Goal: Information Seeking & Learning: Learn about a topic

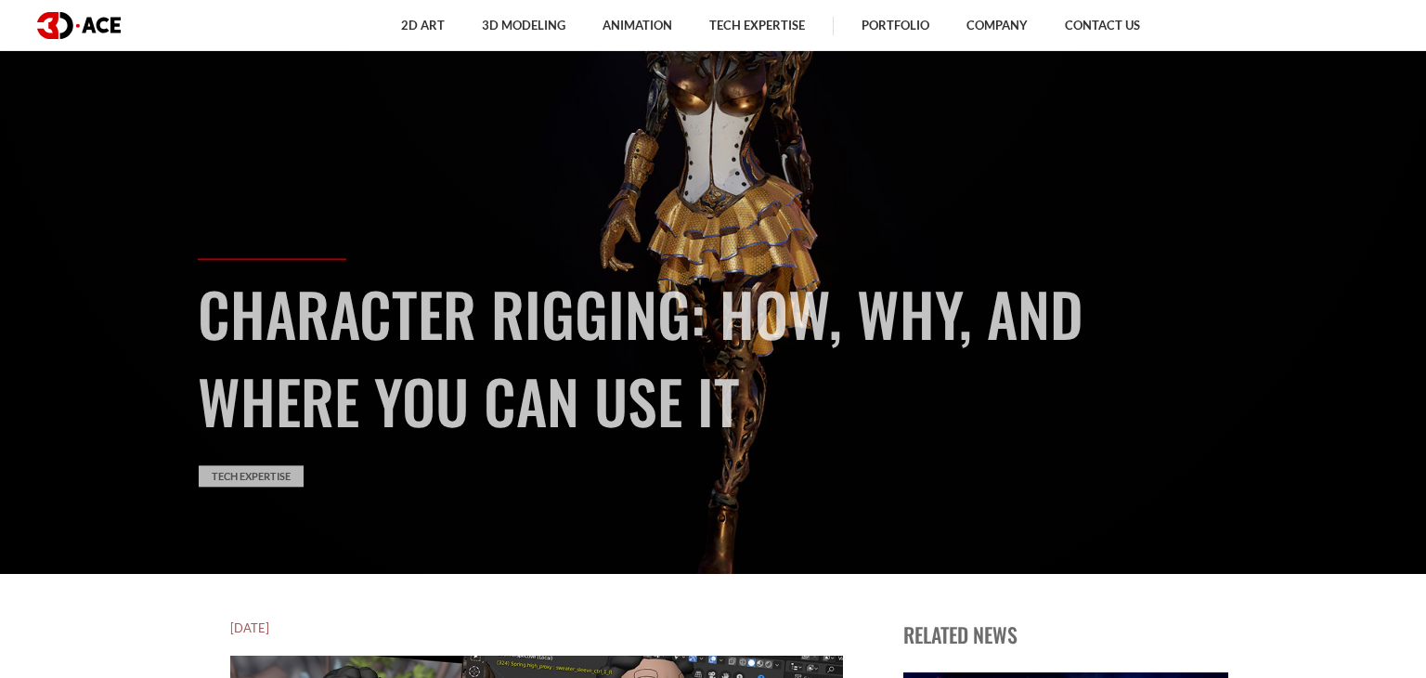
scroll to position [97, 0]
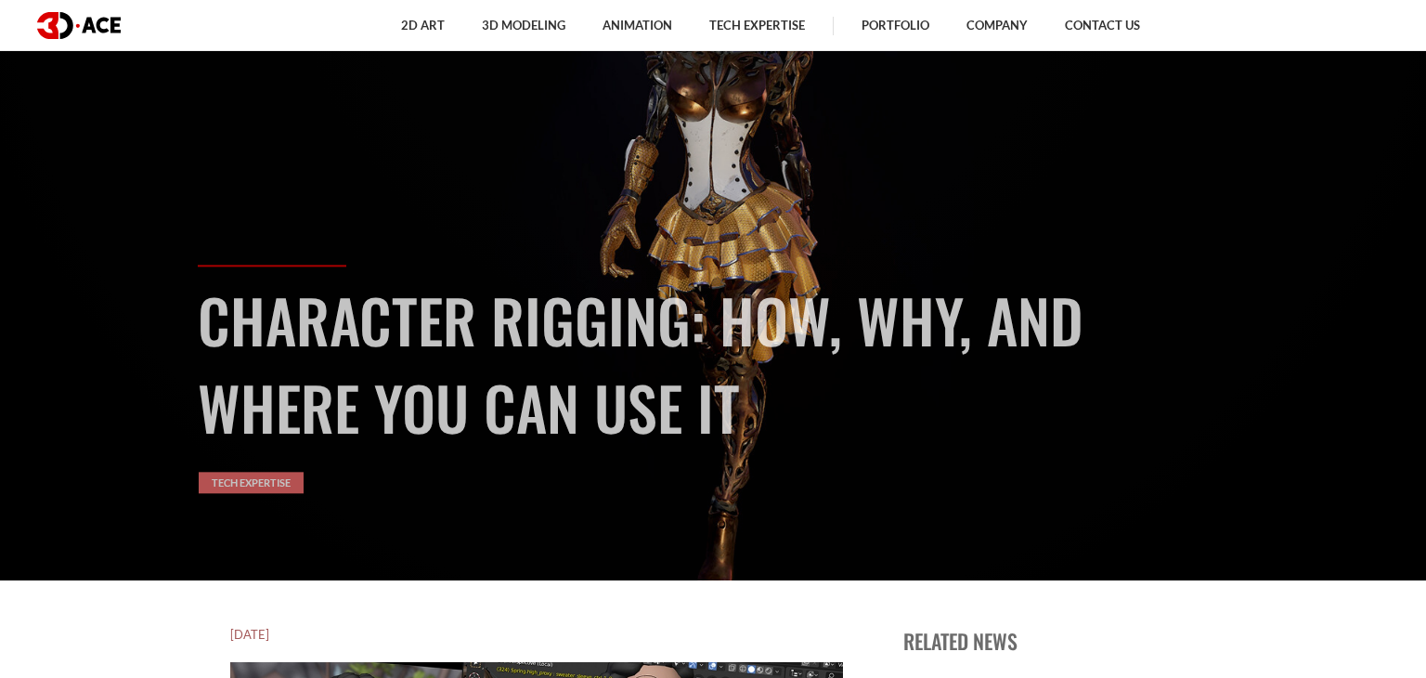
click at [260, 490] on link "Tech Expertise" at bounding box center [251, 482] width 105 height 21
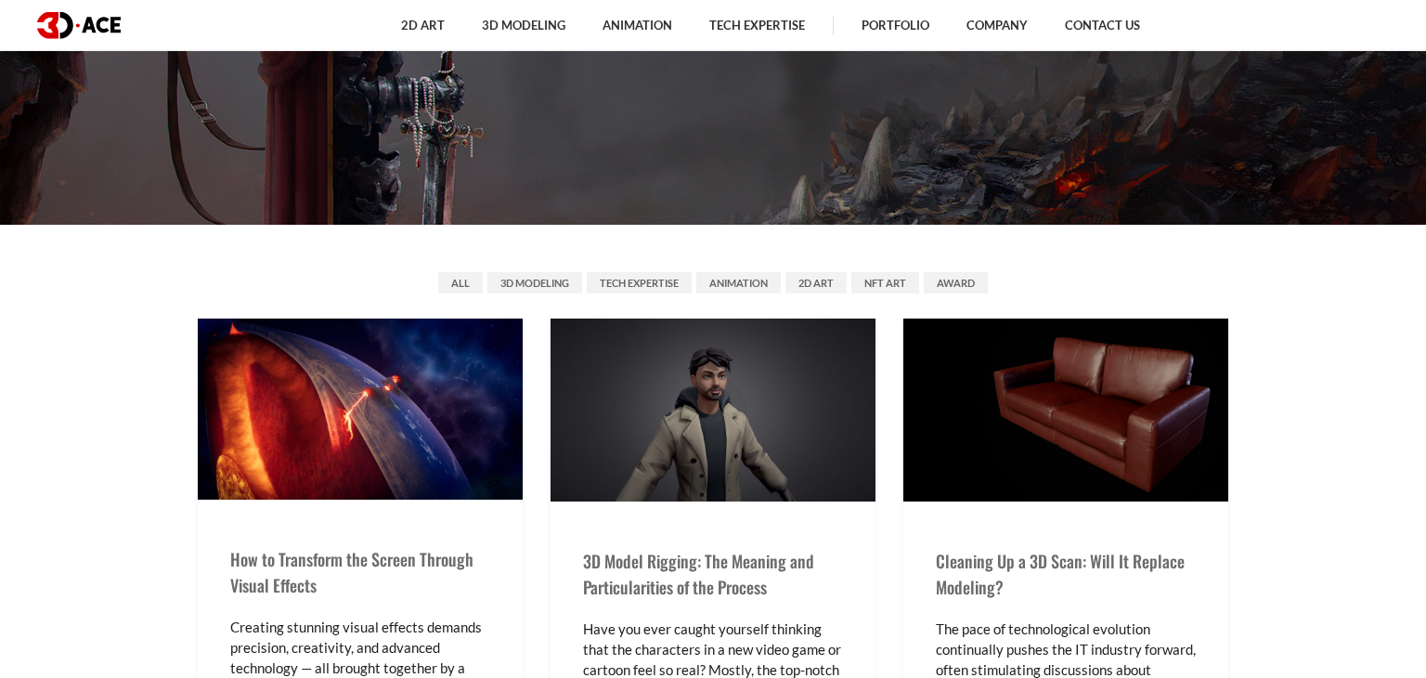
scroll to position [588, 0]
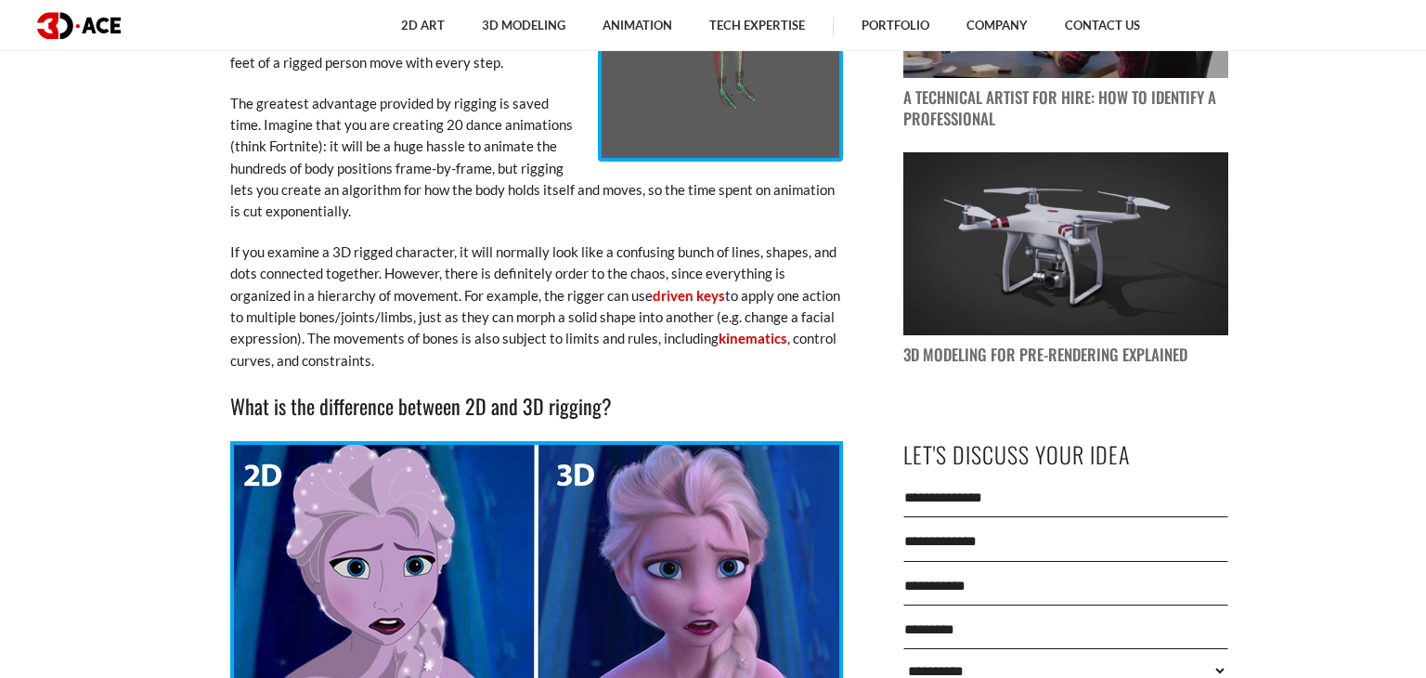
scroll to position [1568, 0]
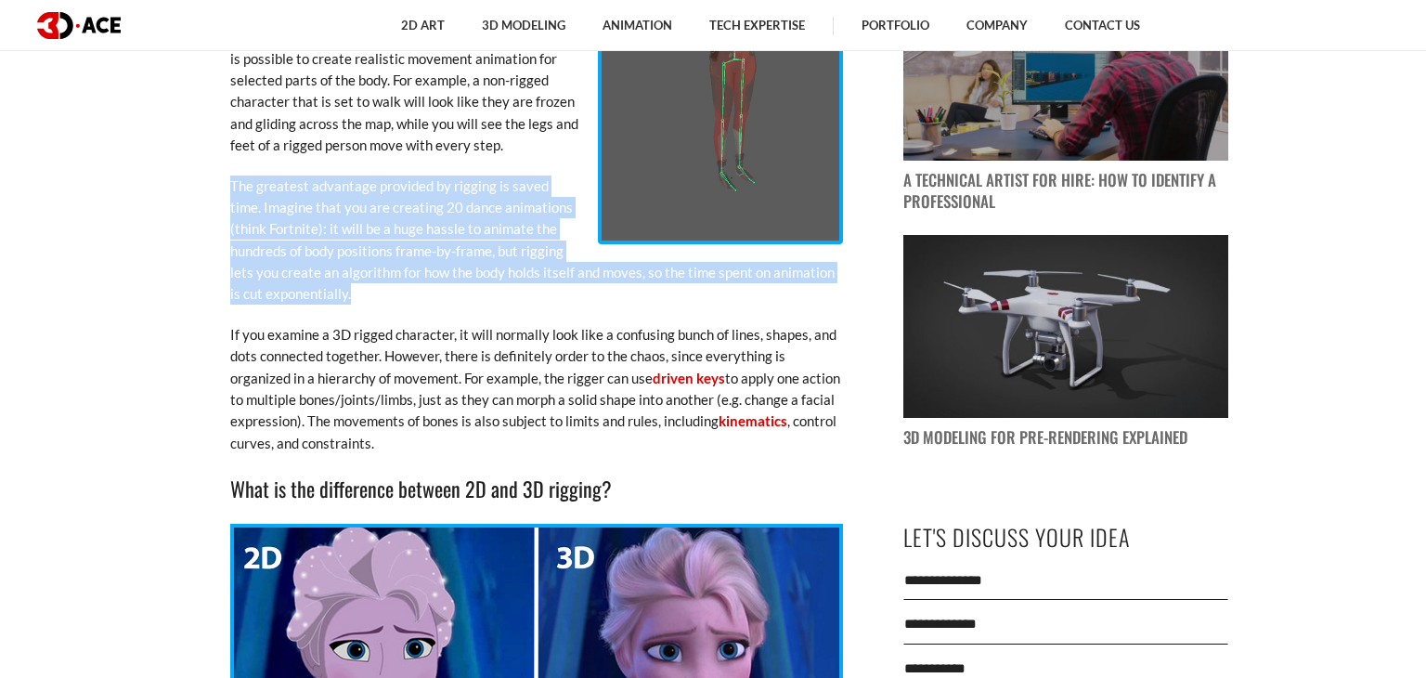
drag, startPoint x: 221, startPoint y: 178, endPoint x: 340, endPoint y: 306, distance: 174.7
copy p "The greatest advantage provided by rigging is saved time. Imagine that you are …"
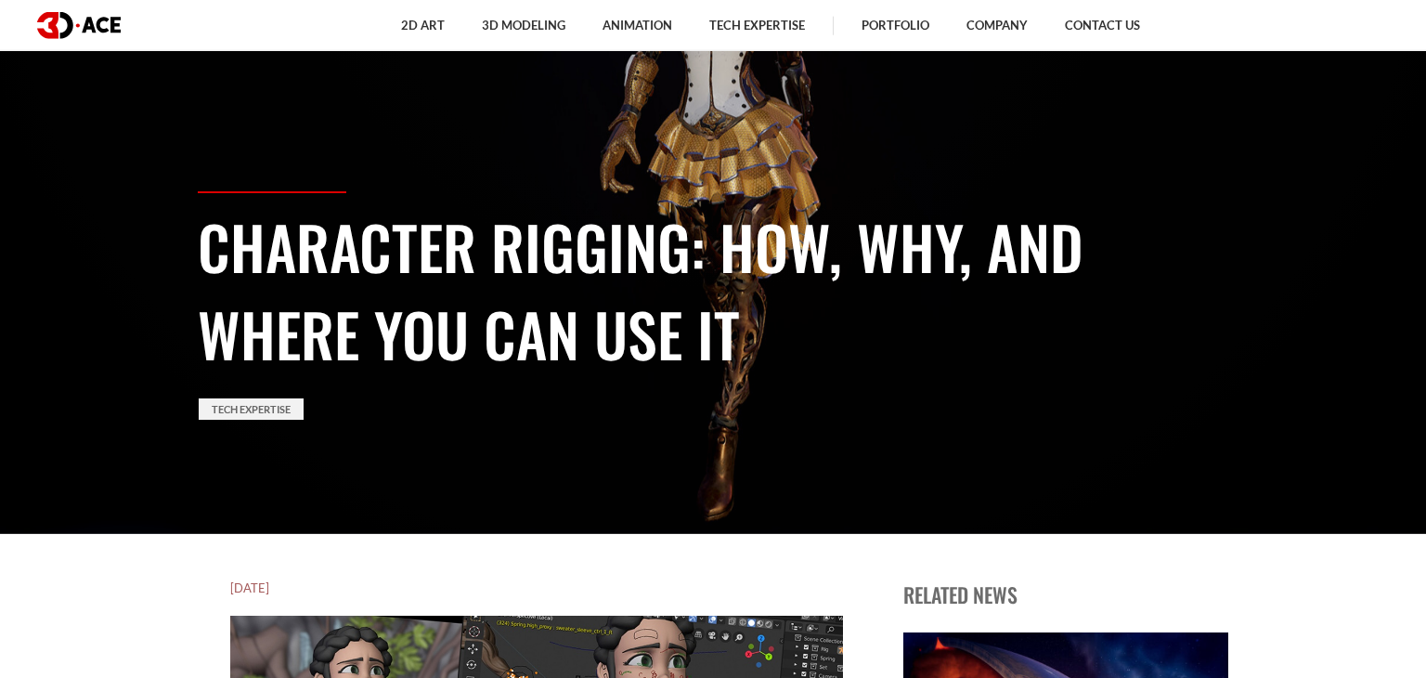
scroll to position [0, 0]
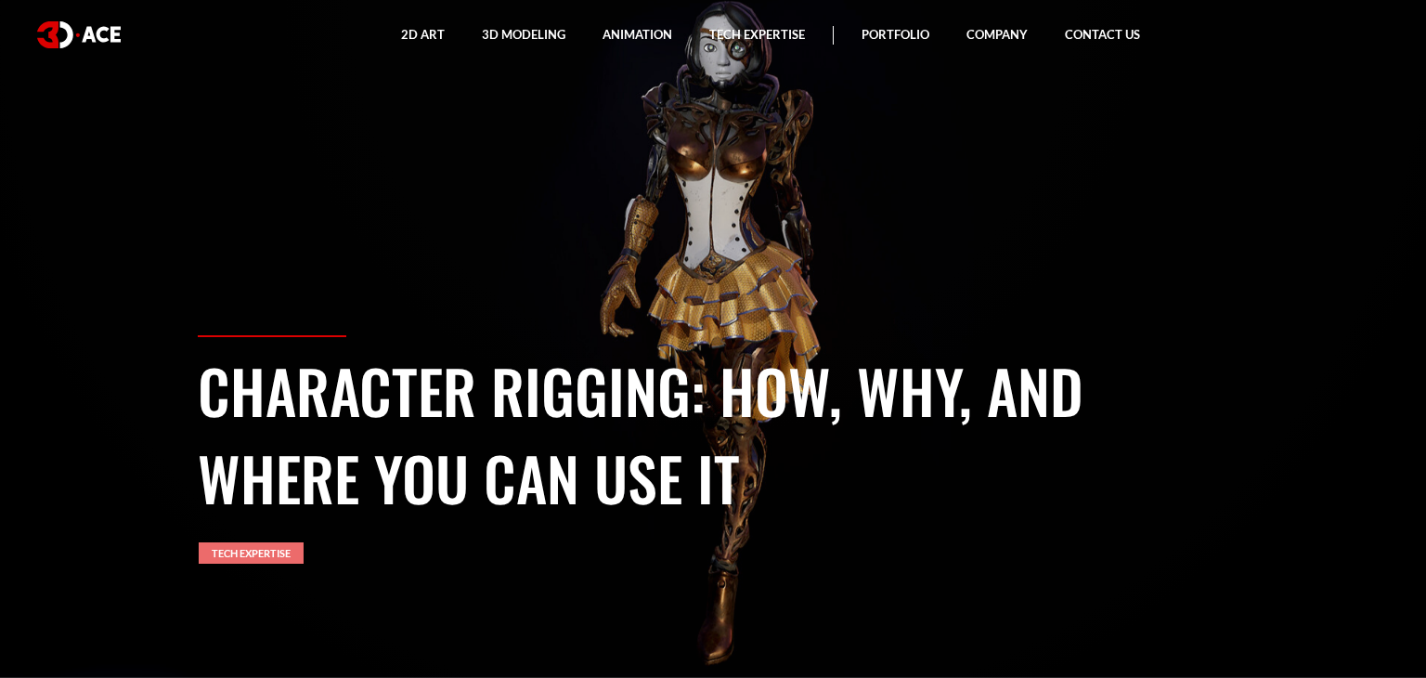
drag, startPoint x: 318, startPoint y: 558, endPoint x: 225, endPoint y: 550, distance: 94.1
click at [206, 558] on div "Tech Expertise" at bounding box center [713, 552] width 1030 height 27
copy link "Tech Expertise"
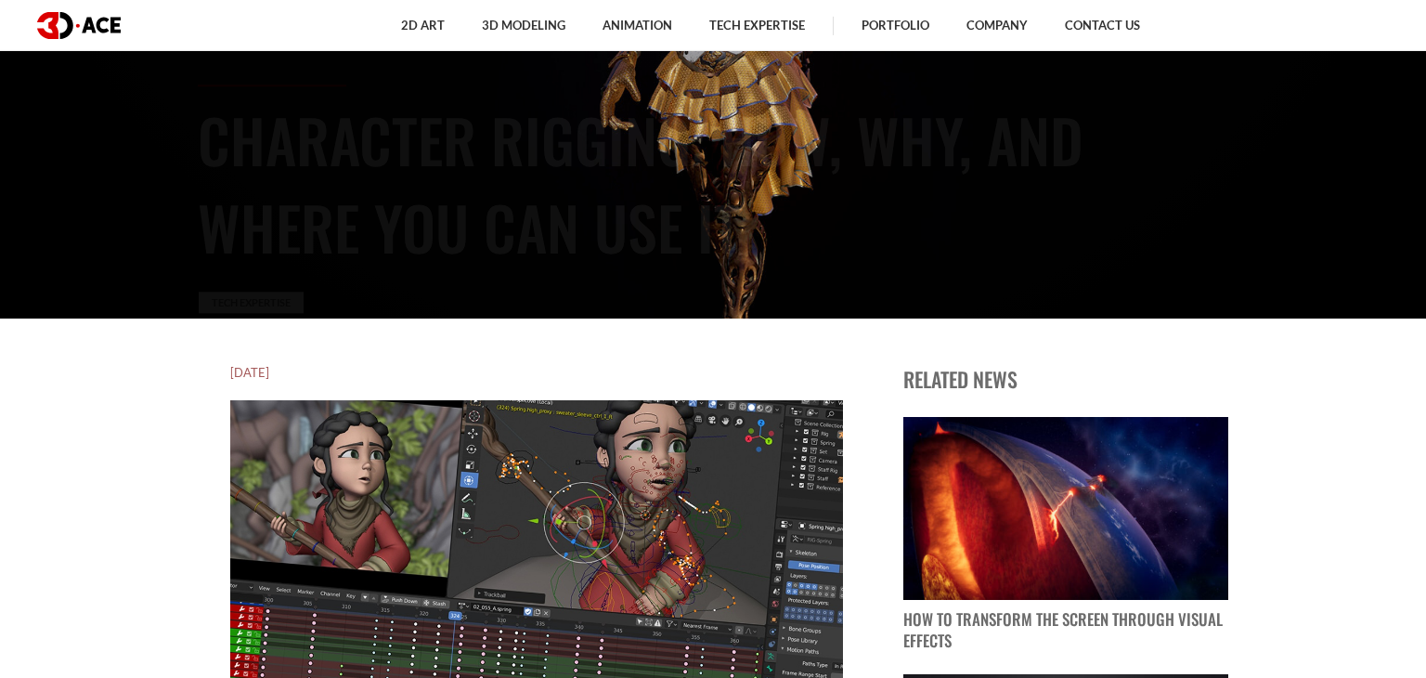
scroll to position [392, 0]
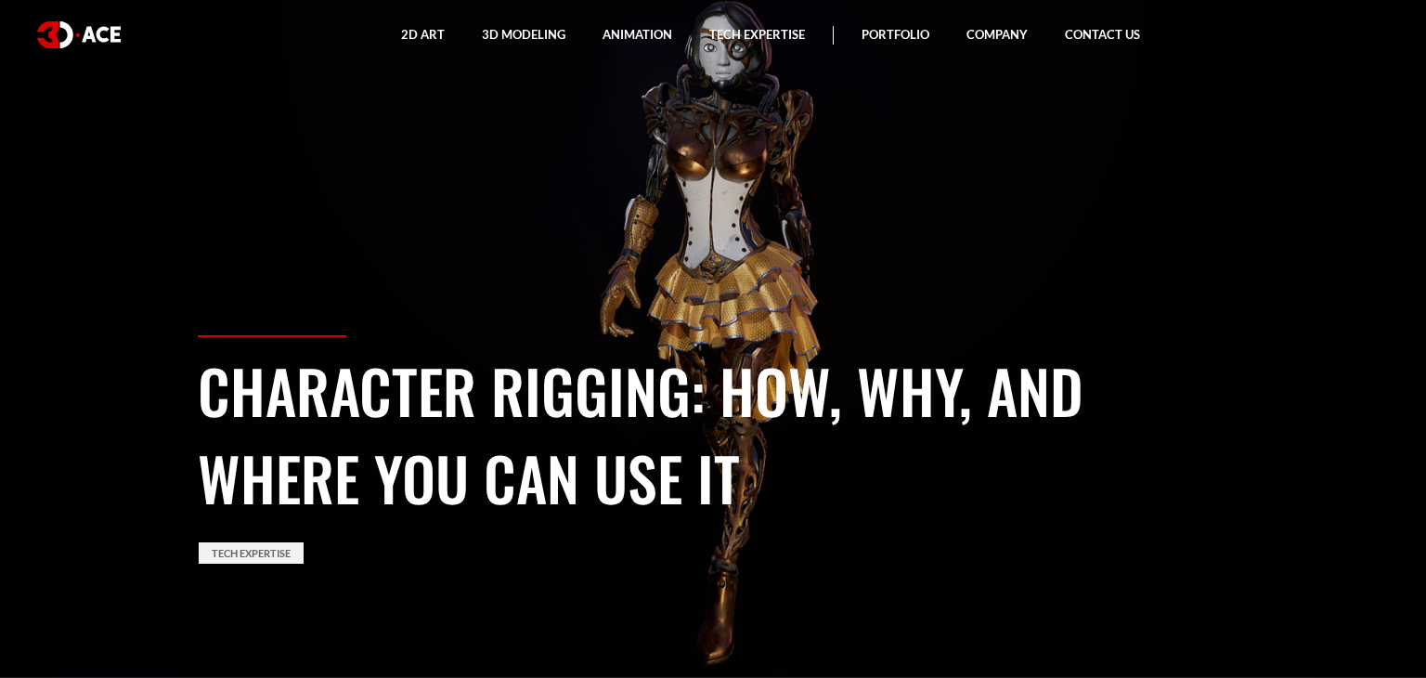
drag, startPoint x: 202, startPoint y: 369, endPoint x: 737, endPoint y: 474, distance: 544.9
click at [737, 474] on h1 "Character Rigging: How, Why, and Where You Can Use It" at bounding box center [713, 433] width 1030 height 175
copy h1 "Character Rigging: How, Why, and Where You Can Use It"
